Goal: Information Seeking & Learning: Learn about a topic

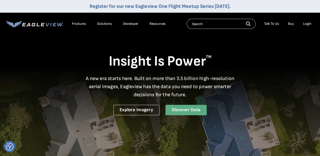
click at [179, 112] on link "Discover Data" at bounding box center [185, 110] width 41 height 10
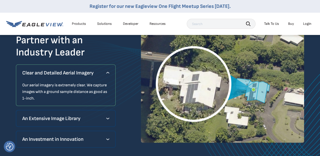
scroll to position [455, 0]
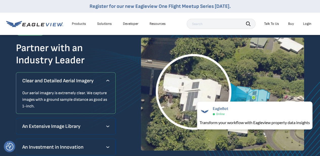
click at [108, 76] on p "Clear and Detailed Aerial Imagery" at bounding box center [65, 80] width 87 height 8
click at [111, 126] on div "An Extensive Image Library Our imagery database contains more than 3 billion im…" at bounding box center [66, 125] width 100 height 17
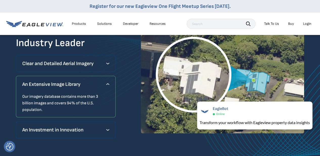
scroll to position [480, 0]
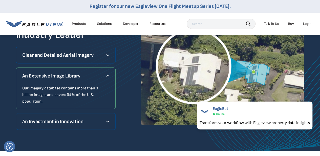
click at [110, 113] on div "An Investment in Innovation We capture aerial imagery using proprietary, state-…" at bounding box center [66, 121] width 100 height 17
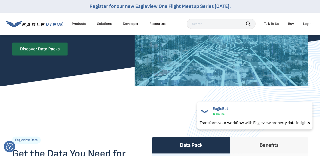
scroll to position [25, 0]
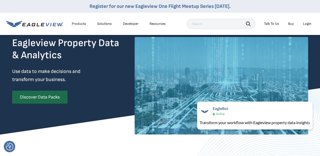
click at [80, 24] on div "Products" at bounding box center [79, 23] width 14 height 5
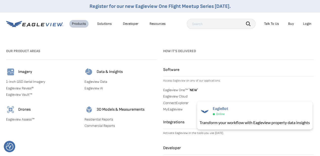
click at [27, 82] on link "1-Inch GSD Aerial Imagery" at bounding box center [42, 81] width 72 height 5
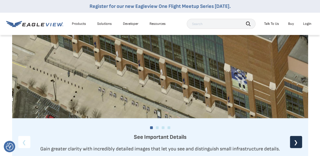
scroll to position [632, 0]
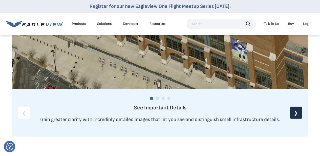
click at [293, 112] on div "EagleBot Online" at bounding box center [254, 111] width 117 height 12
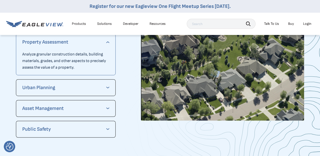
scroll to position [1061, 0]
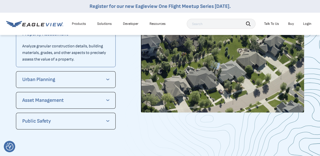
click at [100, 100] on p "Asset Management" at bounding box center [65, 100] width 87 height 8
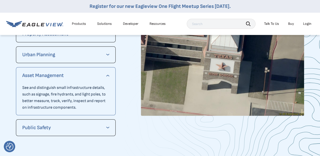
click at [111, 124] on div "Public Safety Get uncompromised clarity about incident locations, such as road …" at bounding box center [66, 127] width 100 height 17
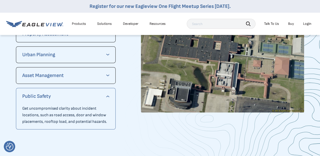
scroll to position [1011, 0]
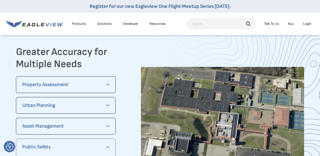
click at [110, 84] on div "Property Assessment Analyze granular construction details, building materials, …" at bounding box center [66, 84] width 100 height 17
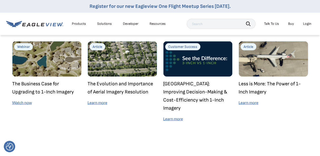
scroll to position [1491, 0]
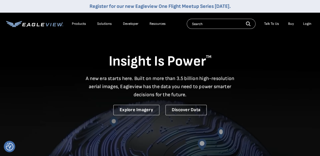
click at [83, 24] on div "Products" at bounding box center [79, 23] width 14 height 5
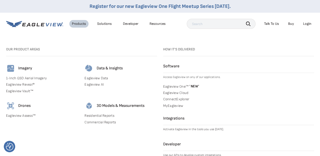
click at [29, 85] on link "Eagleview Reveal®" at bounding box center [42, 84] width 72 height 5
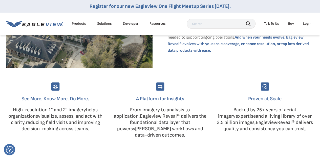
scroll to position [303, 0]
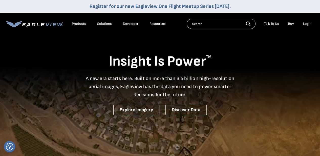
click at [84, 24] on div "Products" at bounding box center [79, 23] width 14 height 5
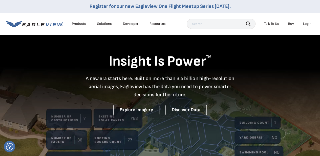
click at [85, 22] on div "Products" at bounding box center [79, 23] width 14 height 5
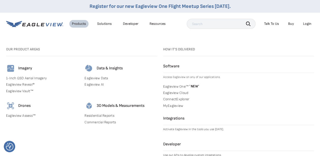
click at [186, 85] on link "Eagleview One™ * NEW *" at bounding box center [238, 85] width 151 height 5
click at [183, 93] on link "Eagleview Cloud" at bounding box center [238, 92] width 151 height 5
click at [111, 116] on link "Residential Reports" at bounding box center [120, 115] width 72 height 5
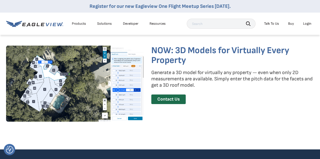
scroll to position [758, 0]
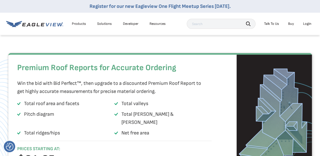
scroll to position [707, 0]
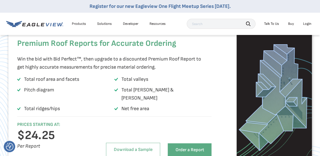
click at [111, 24] on li "Solutions" at bounding box center [104, 24] width 20 height 8
click at [105, 23] on div "Solutions" at bounding box center [104, 23] width 15 height 5
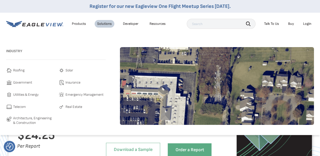
click at [18, 105] on span "Telecom" at bounding box center [19, 107] width 13 height 6
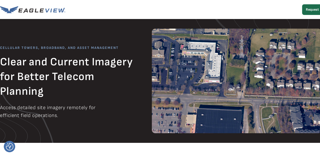
click at [26, 8] on img at bounding box center [32, 9] width 65 height 7
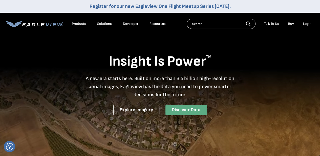
click at [183, 109] on link "Discover Data" at bounding box center [185, 110] width 41 height 10
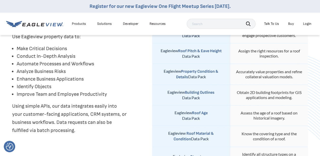
scroll to position [253, 0]
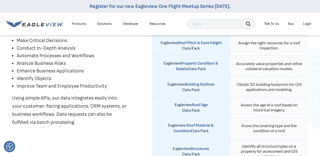
click at [197, 84] on strong "Building Outlines" at bounding box center [200, 84] width 30 height 5
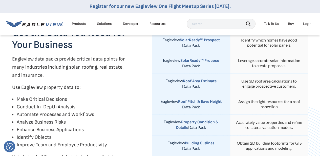
scroll to position [202, 0]
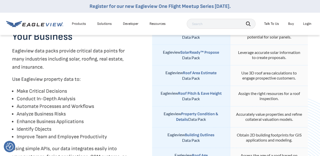
click at [203, 72] on strong "Roof Area Estimate" at bounding box center [200, 72] width 34 height 5
